Goal: Information Seeking & Learning: Learn about a topic

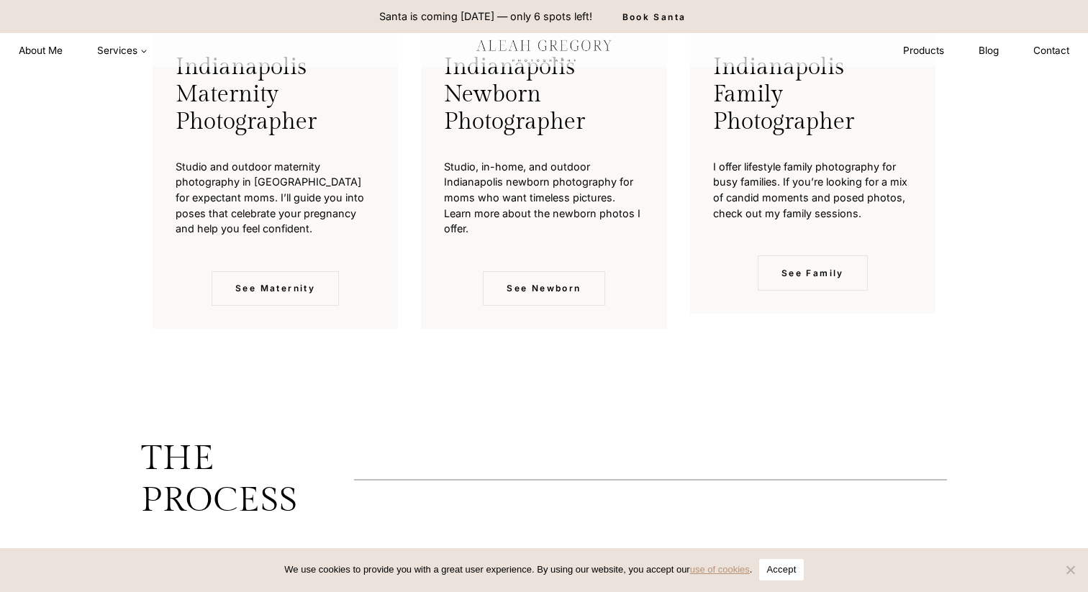
scroll to position [2694, 0]
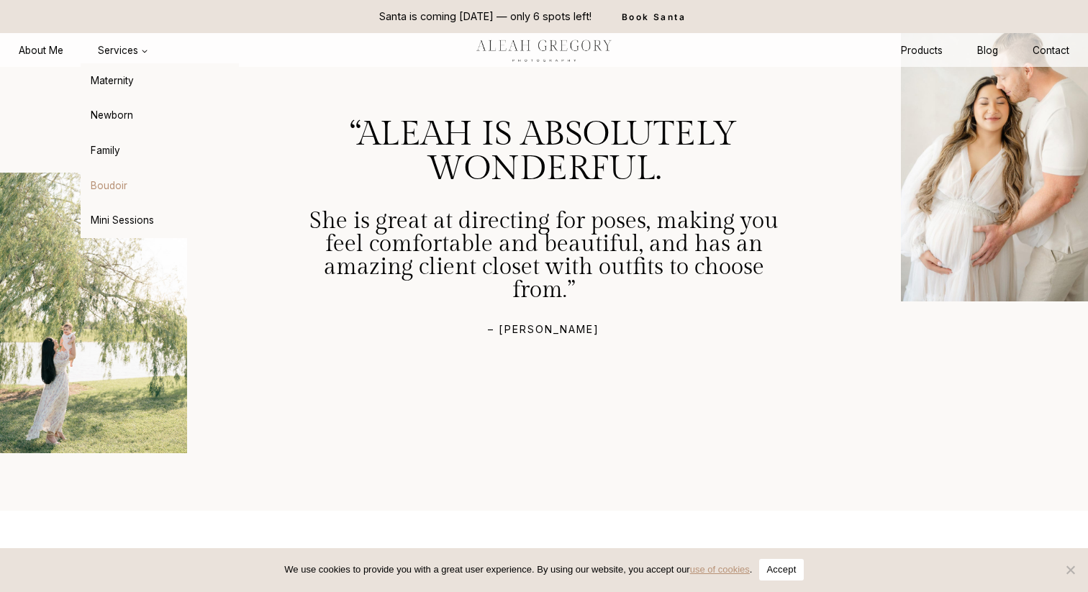
click at [112, 180] on link "Boudoir" at bounding box center [160, 185] width 158 height 35
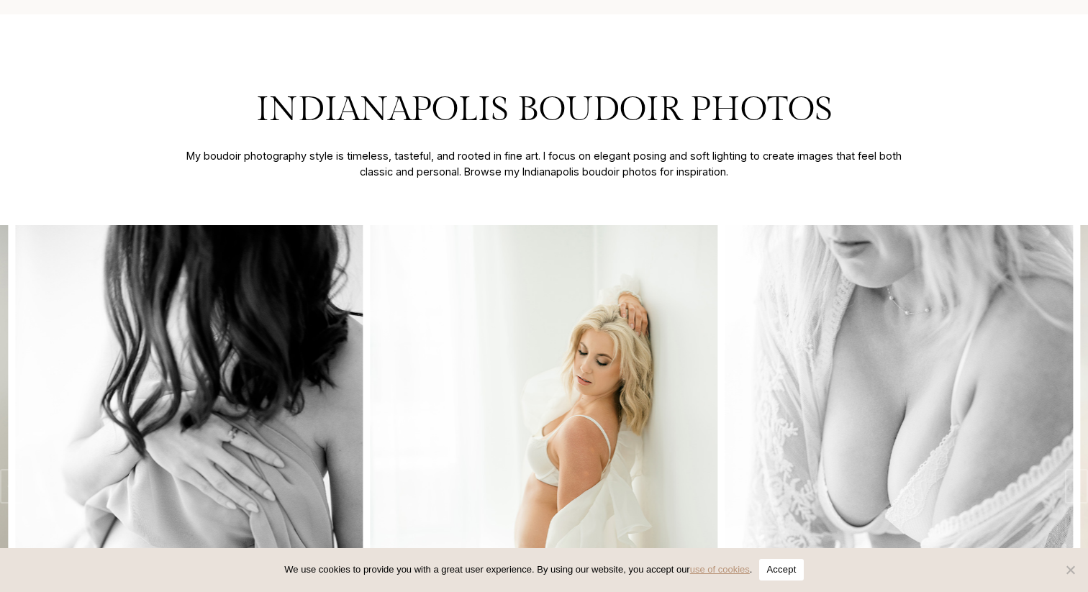
scroll to position [2241, 0]
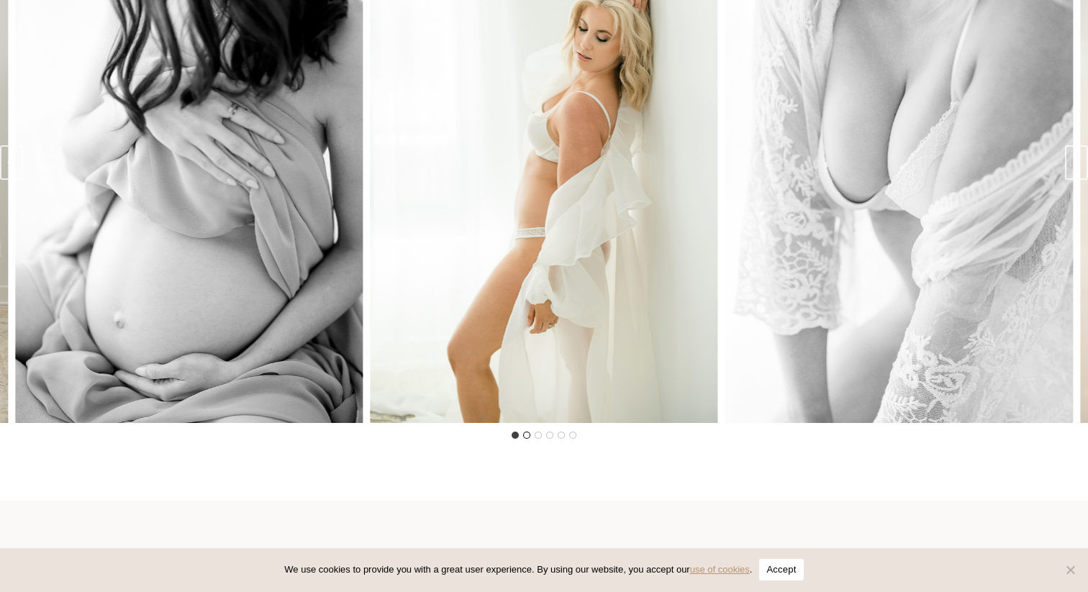
click at [526, 437] on button "Go to slide 2" at bounding box center [526, 435] width 7 height 7
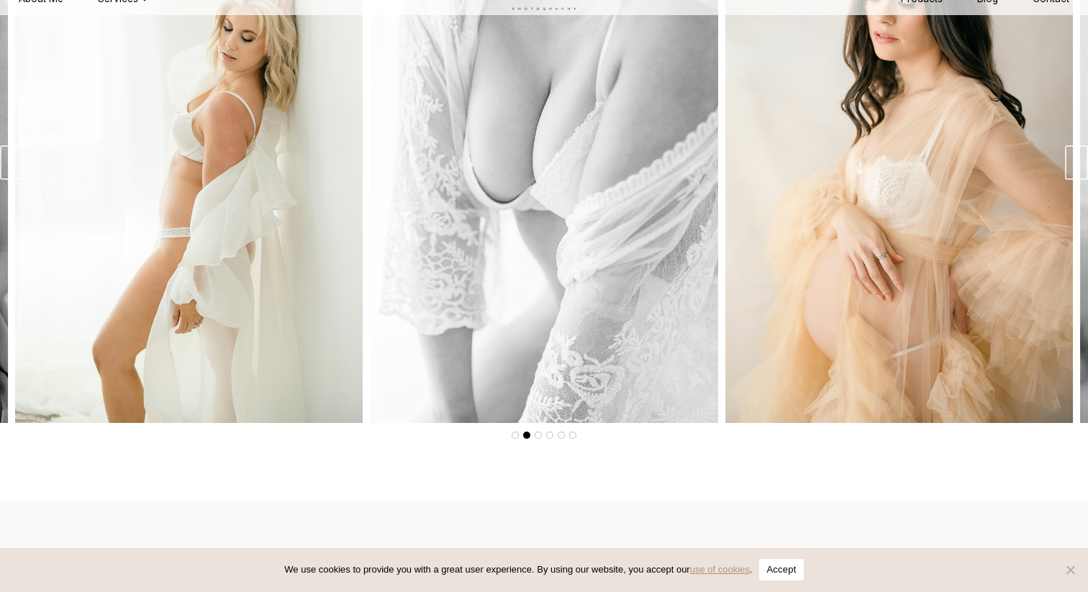
scroll to position [2188, 0]
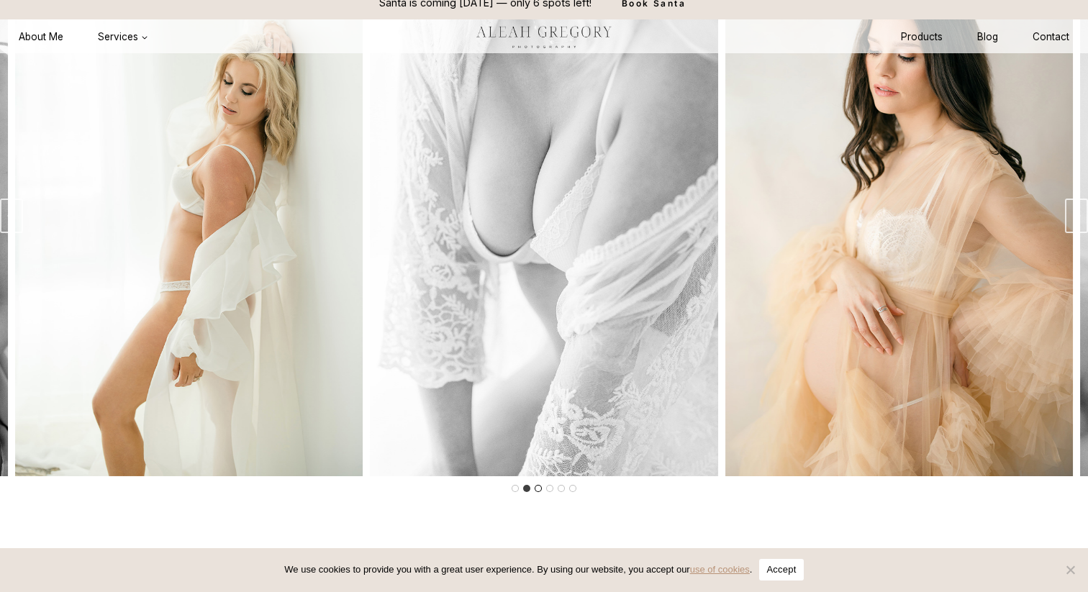
click at [537, 485] on button "Go to slide 3" at bounding box center [538, 488] width 7 height 7
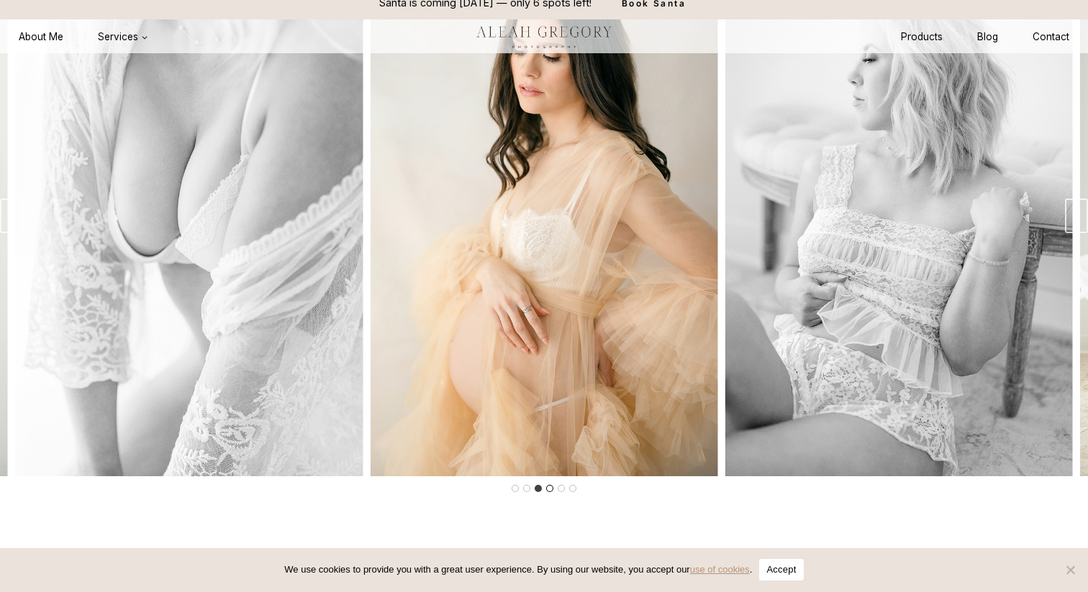
click at [550, 490] on button "Go to slide 4" at bounding box center [549, 488] width 7 height 7
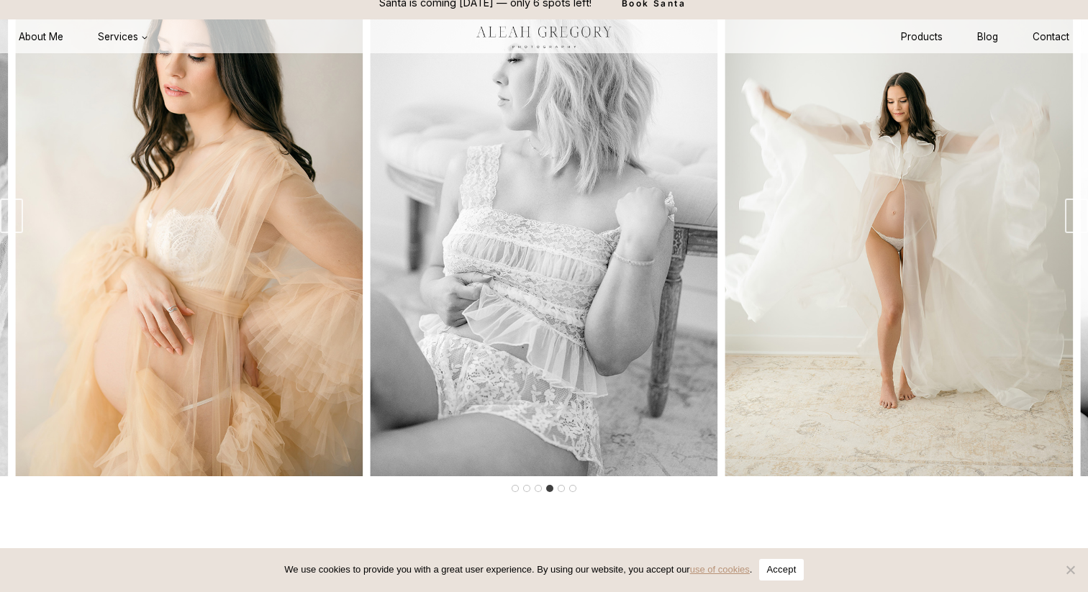
click at [566, 487] on li "Select a slide to show" at bounding box center [561, 489] width 12 height 12
click at [562, 487] on button "Go to slide 5" at bounding box center [561, 488] width 7 height 7
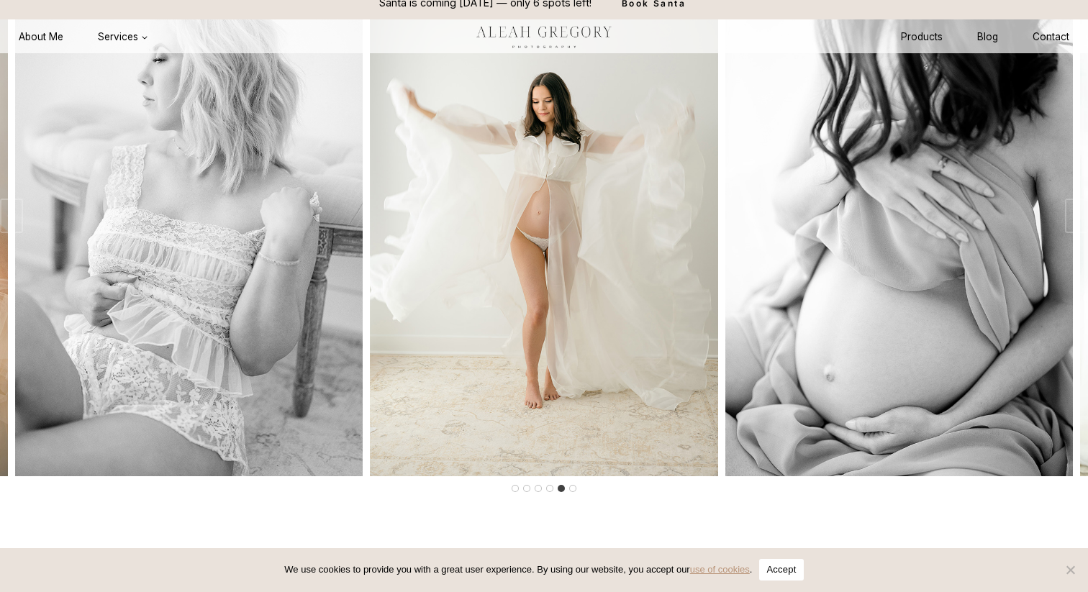
click at [585, 489] on div at bounding box center [544, 226] width 1088 height 542
click at [573, 491] on button "Go to slide 6" at bounding box center [572, 488] width 7 height 7
